Goal: Find specific page/section: Find specific page/section

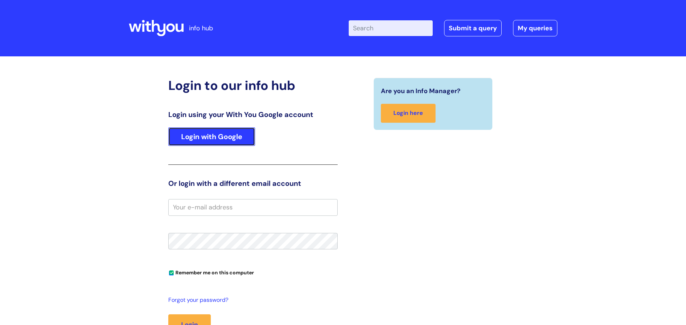
click at [199, 137] on link "Login with Google" at bounding box center [211, 136] width 87 height 19
click at [208, 137] on link "Login with Google" at bounding box center [211, 136] width 87 height 19
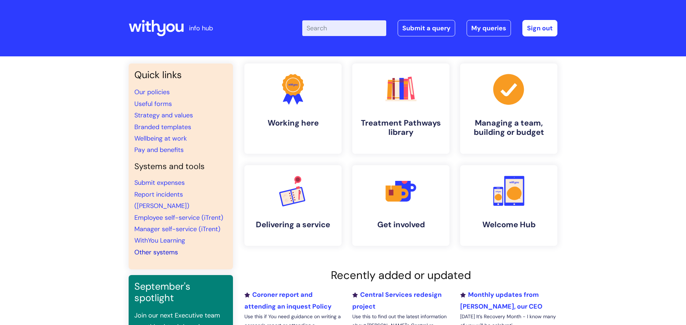
click at [151, 248] on link "Other systems" at bounding box center [156, 252] width 44 height 9
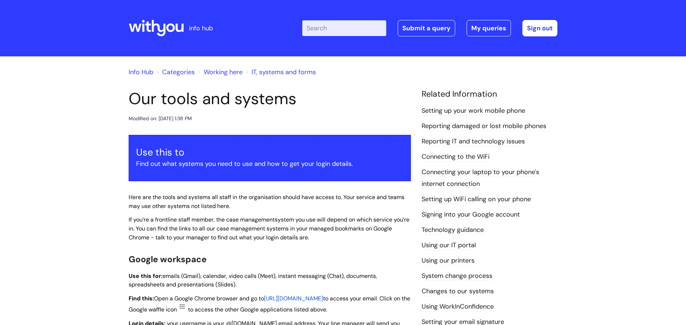
click at [182, 73] on link "Categories" at bounding box center [178, 72] width 32 height 9
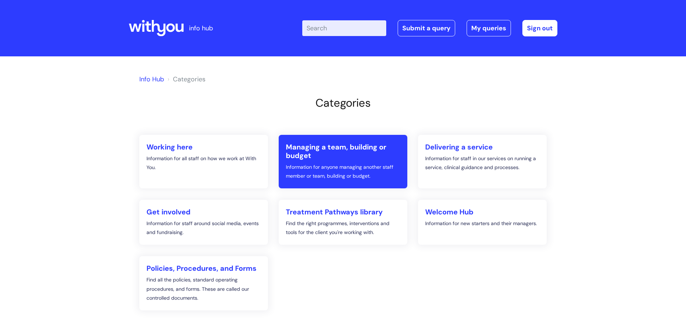
click at [308, 154] on h2 "Managing a team, building or budget" at bounding box center [343, 151] width 114 height 17
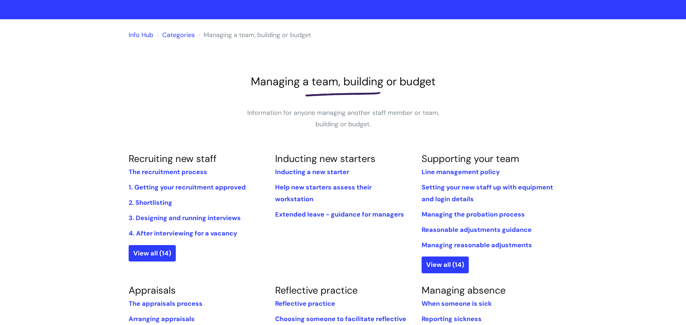
scroll to position [18, 0]
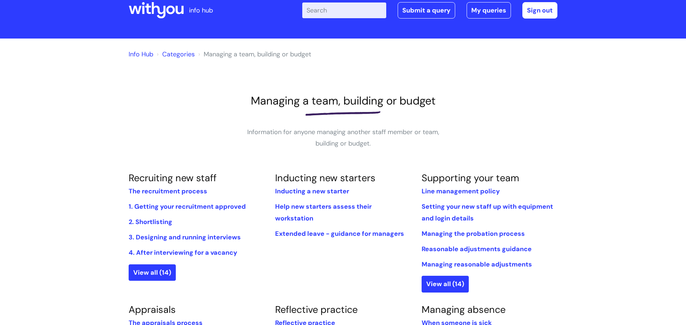
click at [136, 56] on link "Info Hub" at bounding box center [141, 54] width 25 height 9
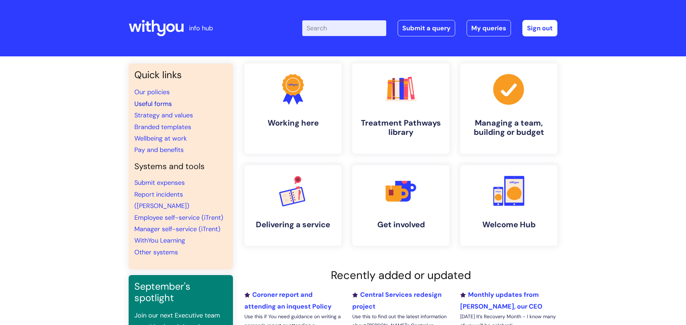
click at [169, 104] on link "Useful forms" at bounding box center [152, 104] width 37 height 9
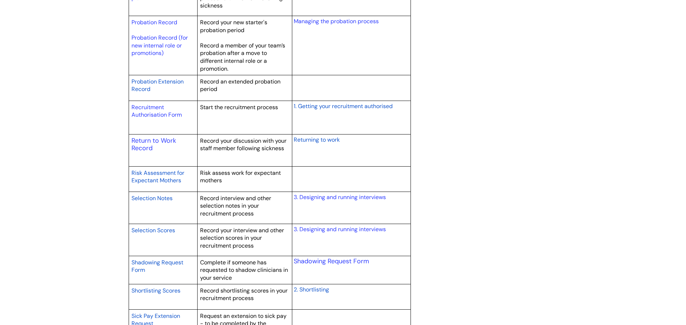
scroll to position [1038, 0]
